Goal: Navigation & Orientation: Find specific page/section

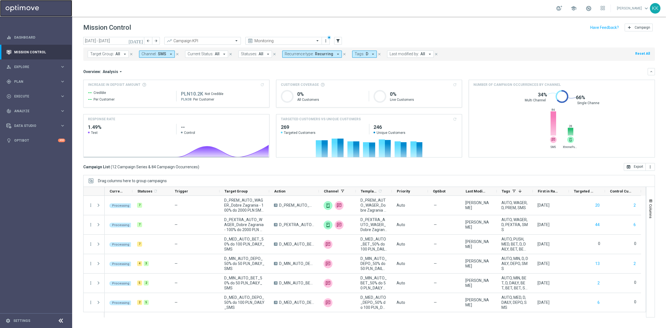
click at [24, 3] on link at bounding box center [36, 8] width 72 height 17
